Goal: Transaction & Acquisition: Purchase product/service

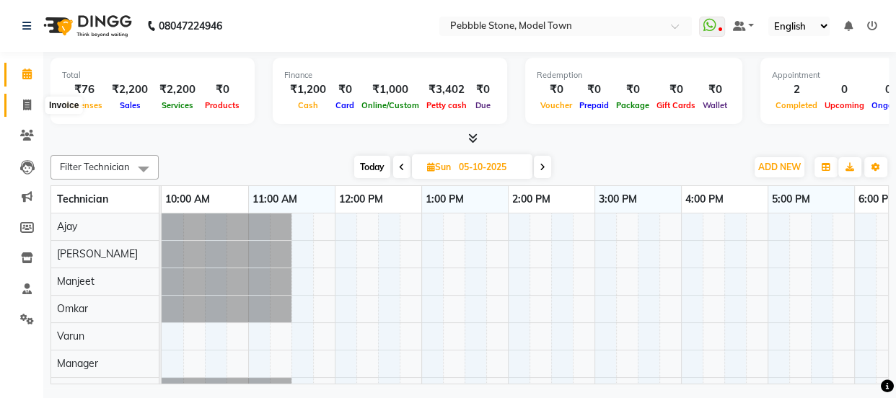
click at [25, 104] on icon at bounding box center [27, 105] width 8 height 11
select select "service"
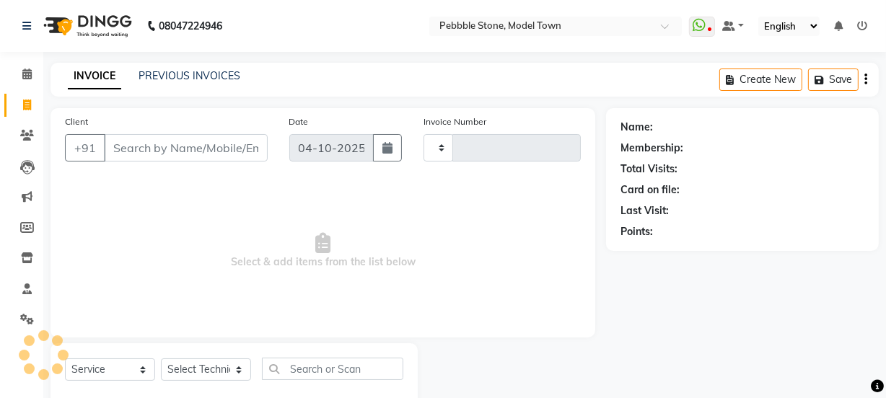
type input "0331"
select select "8684"
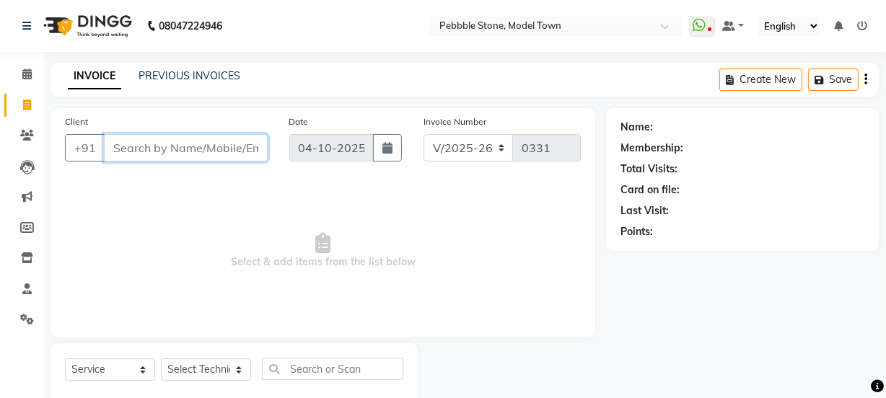
click at [159, 147] on input "Client" at bounding box center [186, 147] width 164 height 27
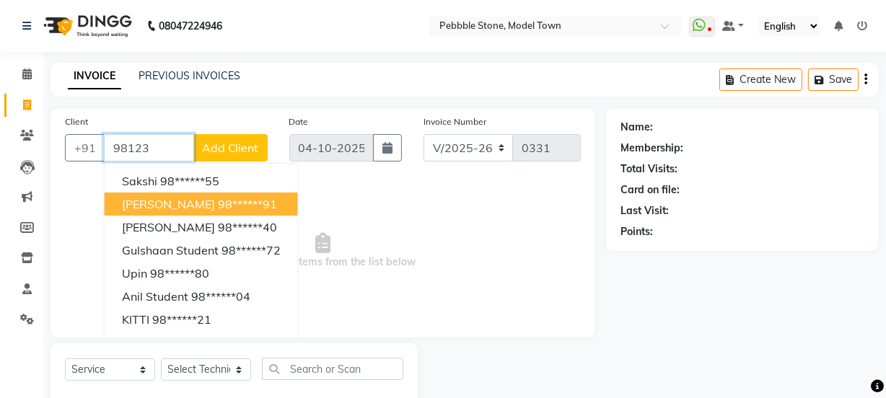
click at [178, 211] on button "[PERSON_NAME] 98******91" at bounding box center [201, 204] width 193 height 23
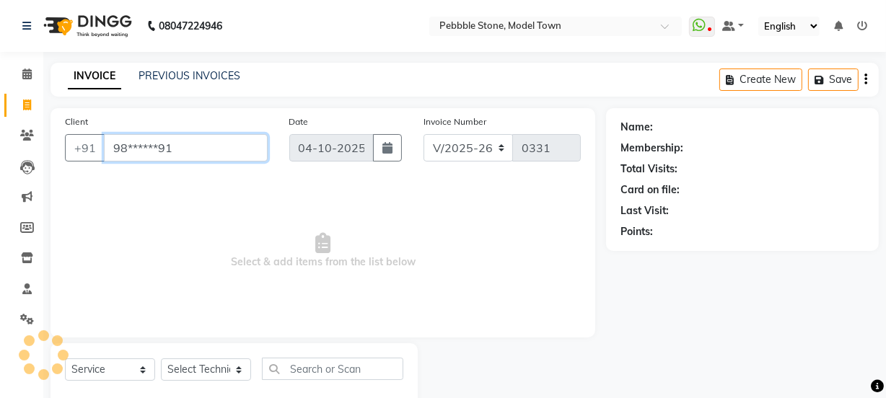
type input "98******91"
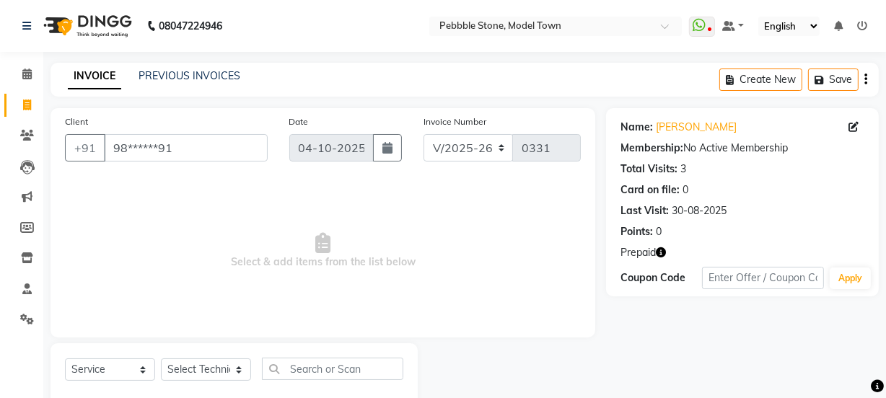
click at [742, 156] on div "Name: [PERSON_NAME] Membership: No Active Membership Total Visits: 3 Card on fi…" at bounding box center [743, 177] width 244 height 126
click at [740, 152] on div "Membership: No Active Membership" at bounding box center [743, 148] width 244 height 15
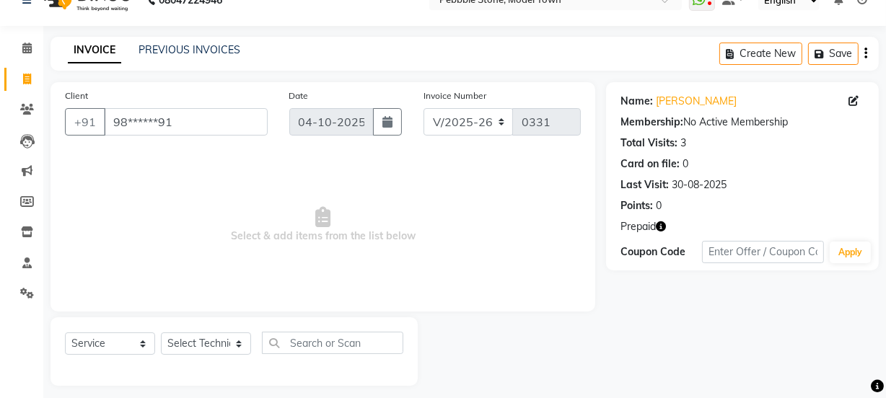
scroll to position [36, 0]
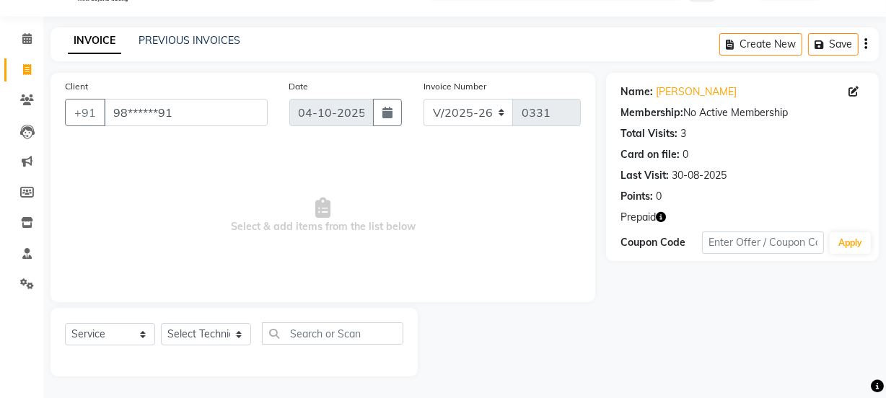
click at [145, 48] on div "INVOICE PREVIOUS INVOICES" at bounding box center [154, 41] width 207 height 17
click at [162, 37] on link "PREVIOUS INVOICES" at bounding box center [190, 40] width 102 height 13
click at [26, 37] on icon at bounding box center [26, 38] width 9 height 11
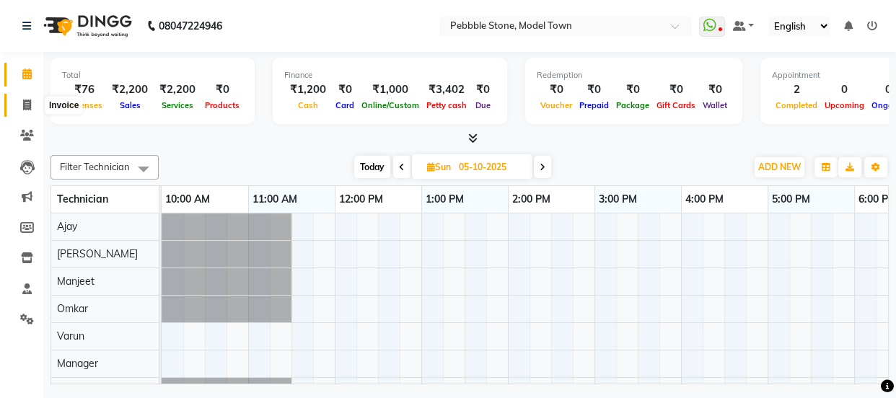
click at [27, 104] on icon at bounding box center [27, 105] width 8 height 11
select select "service"
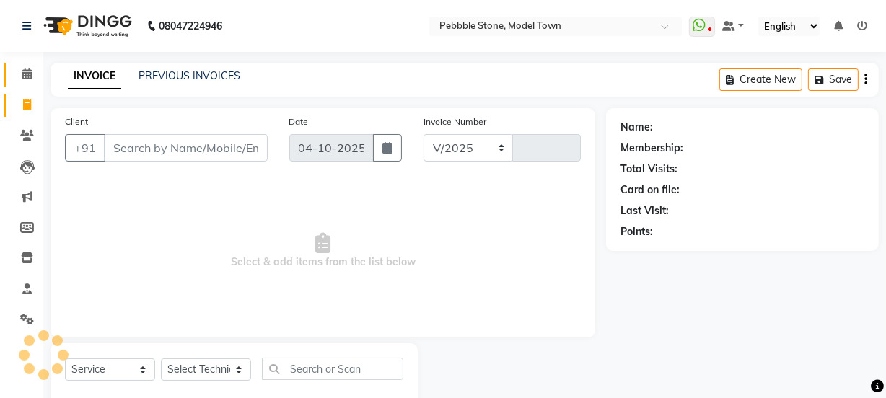
select select "8684"
type input "0331"
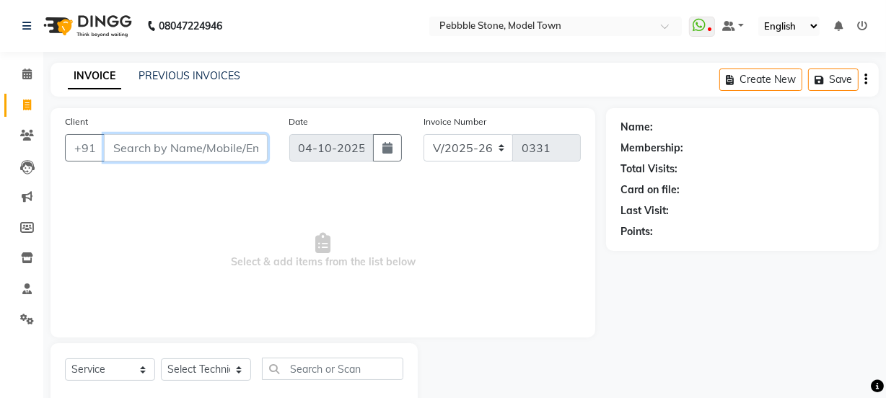
click at [182, 151] on input "Client" at bounding box center [186, 147] width 164 height 27
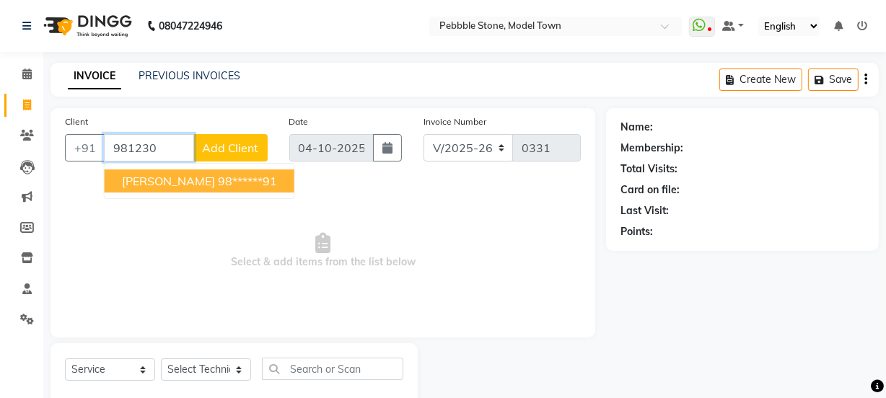
click at [218, 177] on ngb-highlight "98******91" at bounding box center [247, 181] width 59 height 14
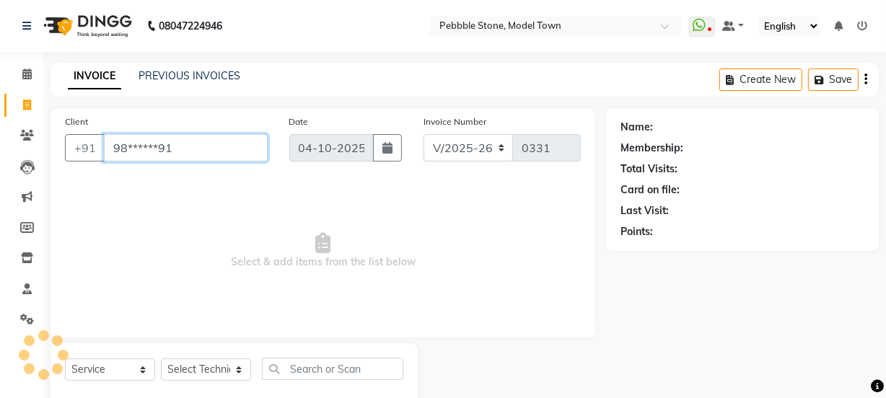
type input "98******91"
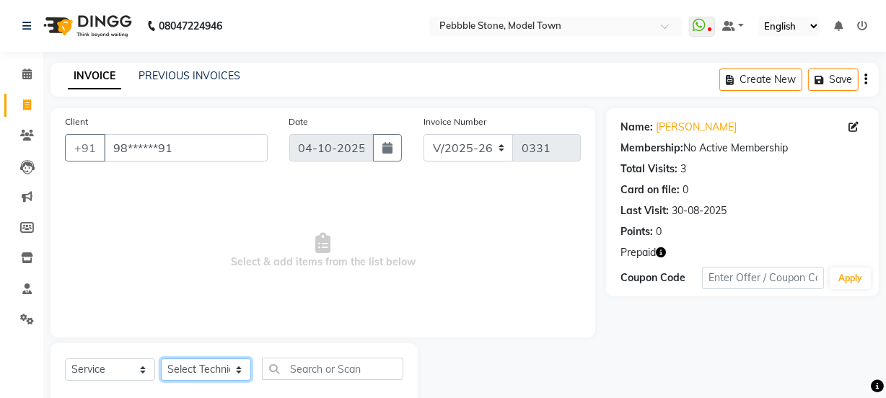
click at [198, 367] on select "Select Technician Ajay amit [PERSON_NAME] Manager [PERSON_NAME]" at bounding box center [206, 370] width 90 height 22
select select "87627"
click at [161, 359] on select "Select Technician Ajay amit [PERSON_NAME] Manager [PERSON_NAME]" at bounding box center [206, 370] width 90 height 22
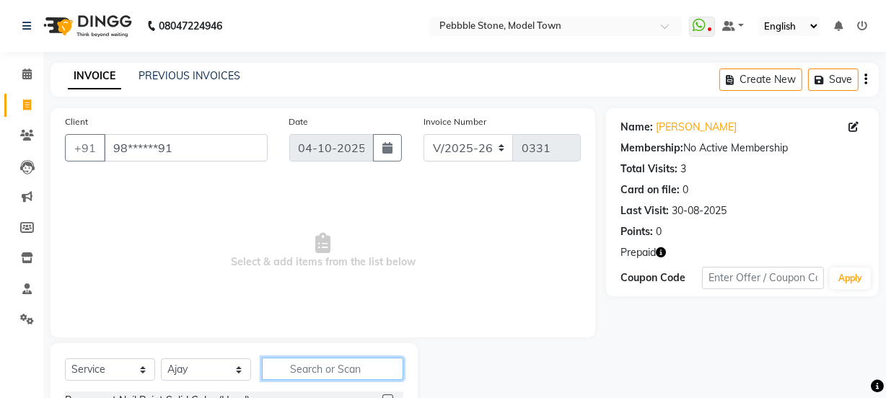
click at [315, 366] on input "text" at bounding box center [332, 369] width 141 height 22
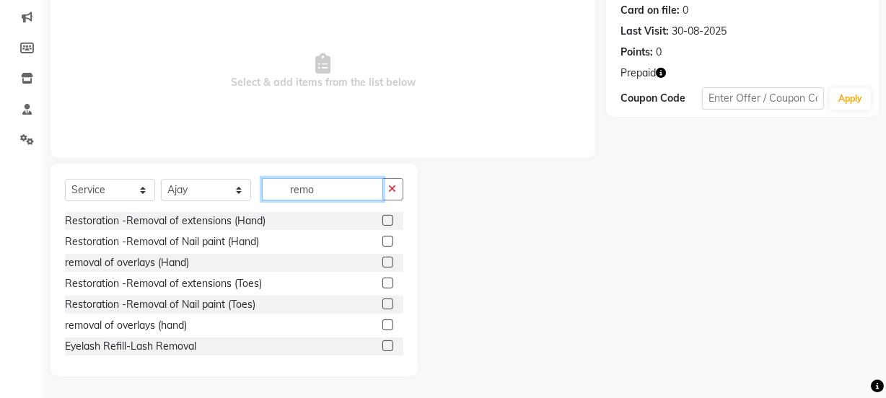
type input "remo"
click at [382, 217] on label at bounding box center [387, 220] width 11 height 11
click at [382, 217] on input "checkbox" at bounding box center [386, 221] width 9 height 9
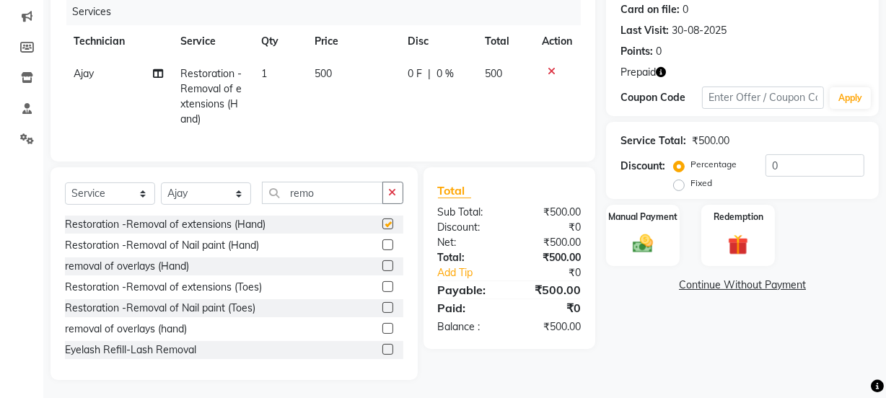
checkbox input "false"
click at [414, 77] on span "0 F" at bounding box center [415, 73] width 14 height 15
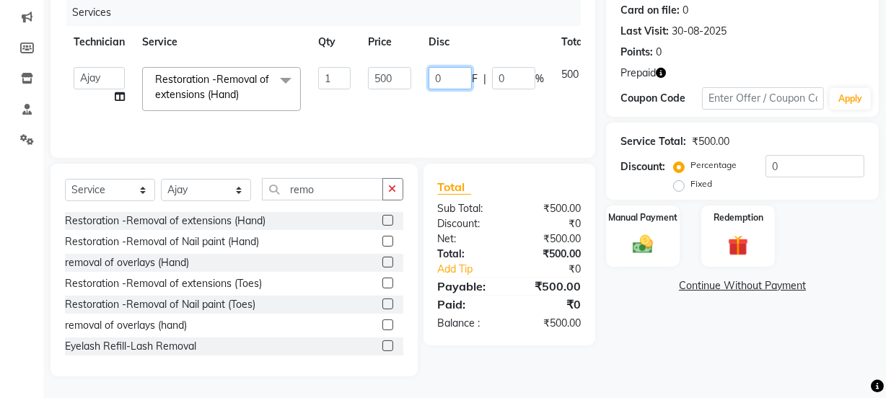
click at [454, 86] on input "0" at bounding box center [450, 78] width 43 height 22
type input "0100"
click at [432, 97] on td "0100 F | 0 %" at bounding box center [486, 88] width 133 height 61
click at [456, 76] on input "100" at bounding box center [450, 78] width 43 height 22
type input "1"
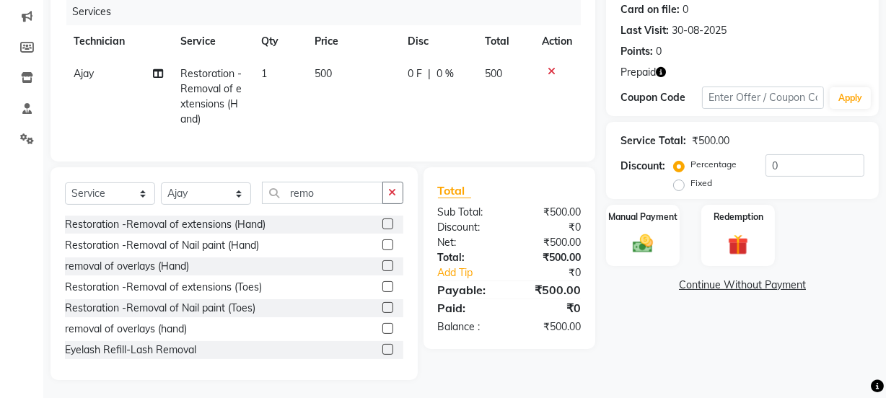
click at [438, 75] on span "0 %" at bounding box center [445, 73] width 17 height 15
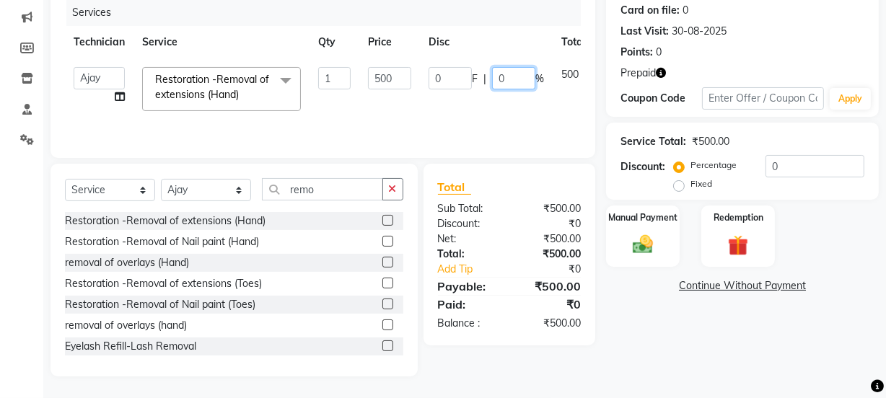
click at [509, 82] on input "0" at bounding box center [513, 78] width 43 height 22
type input "0100"
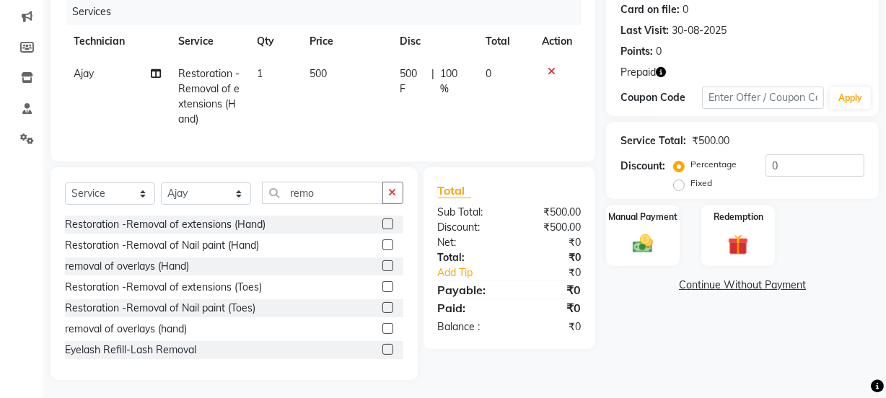
click at [500, 101] on tr "Ajay Restoration -Removal of extensions (Hand) 1 500 500 F | 100 % 0" at bounding box center [323, 97] width 516 height 78
click at [639, 240] on img at bounding box center [643, 244] width 35 height 25
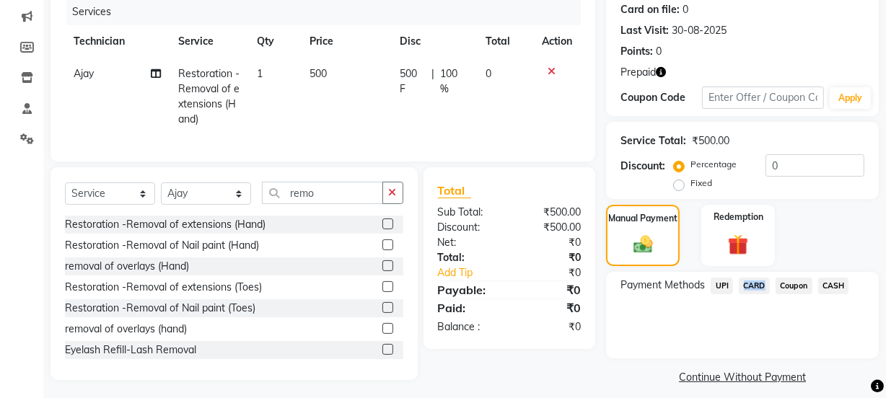
drag, startPoint x: 726, startPoint y: 289, endPoint x: 771, endPoint y: 281, distance: 46.3
click at [771, 281] on div "Payment Methods UPI CARD Coupon CASH" at bounding box center [743, 287] width 244 height 19
click at [749, 310] on div "Payment Methods UPI CARD Coupon CASH" at bounding box center [742, 315] width 273 height 87
click at [836, 286] on span "CASH" at bounding box center [833, 286] width 31 height 17
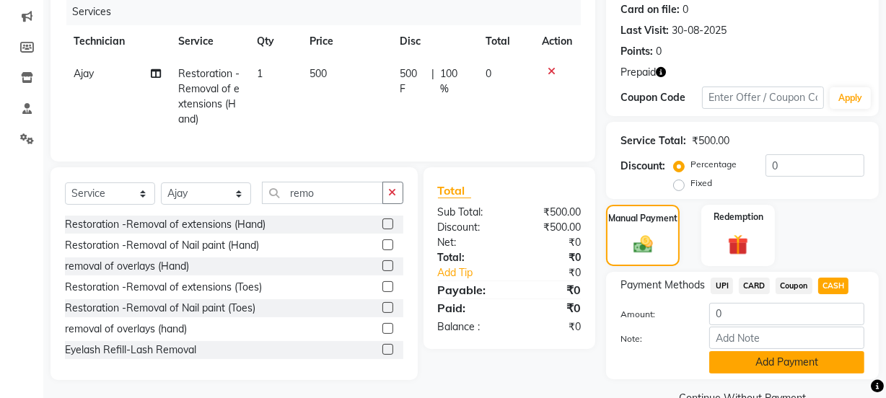
click at [771, 364] on button "Add Payment" at bounding box center [786, 362] width 155 height 22
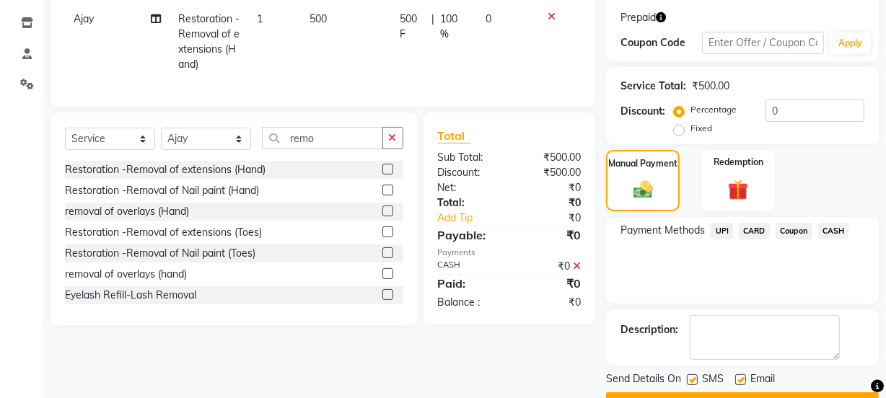
scroll to position [273, 0]
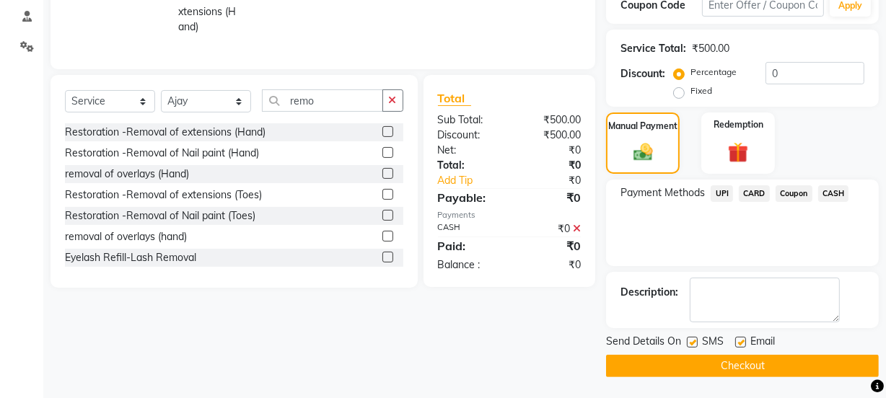
click at [701, 364] on button "Checkout" at bounding box center [742, 366] width 273 height 22
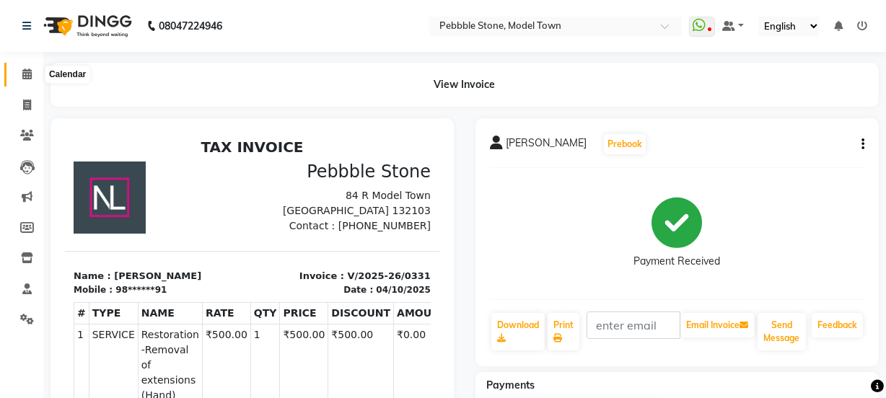
click at [26, 75] on icon at bounding box center [26, 74] width 9 height 11
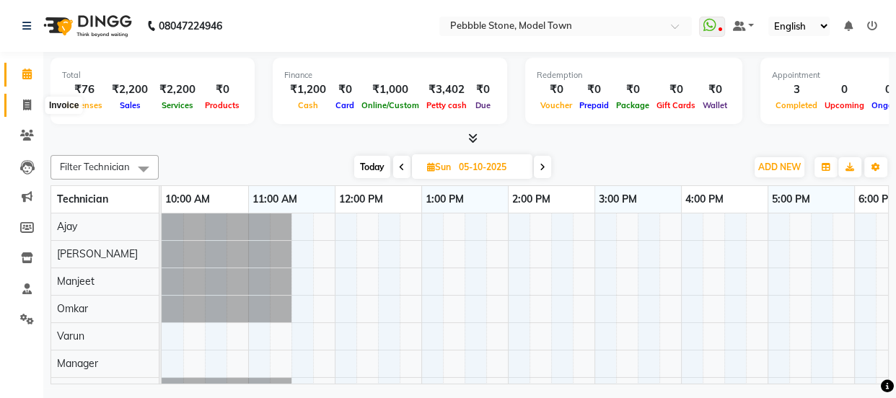
click at [25, 102] on icon at bounding box center [27, 105] width 8 height 11
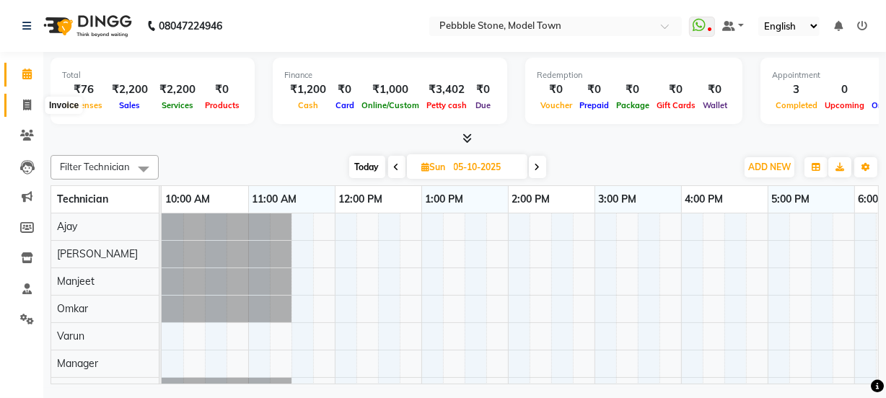
select select "service"
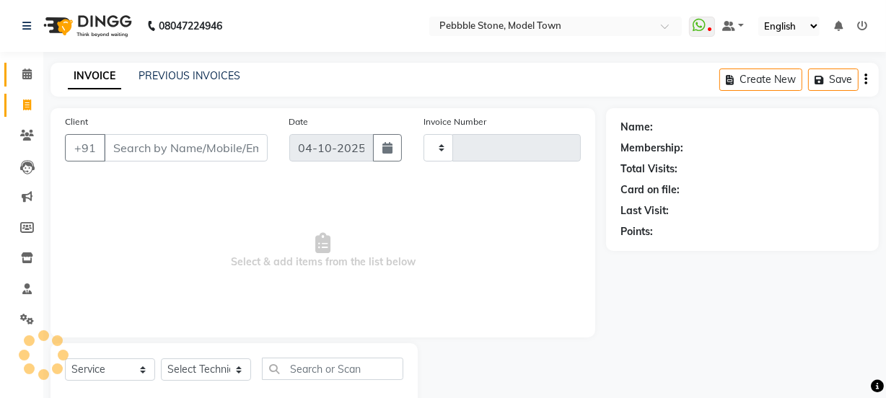
type input "0332"
select select "8684"
click at [29, 73] on icon at bounding box center [26, 74] width 9 height 11
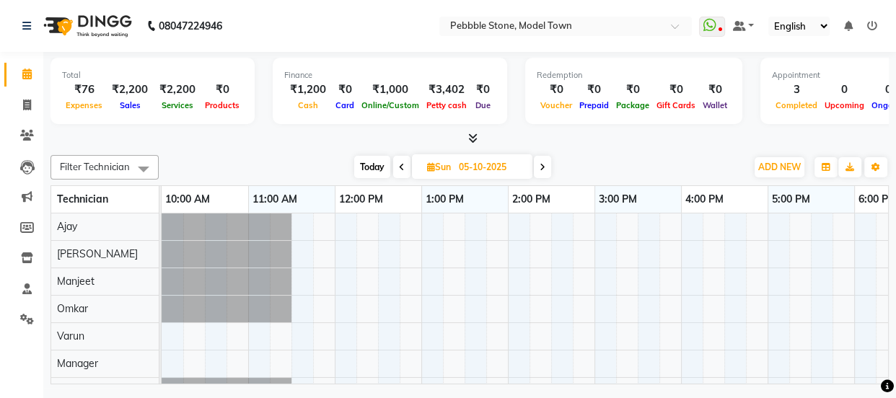
click at [895, 329] on div "Total ₹76 Expenses ₹2,200 Sales ₹2,200 Services ₹0 Products Finance ₹1,200 Cash…" at bounding box center [469, 220] width 853 height 336
click at [469, 134] on icon at bounding box center [472, 138] width 9 height 11
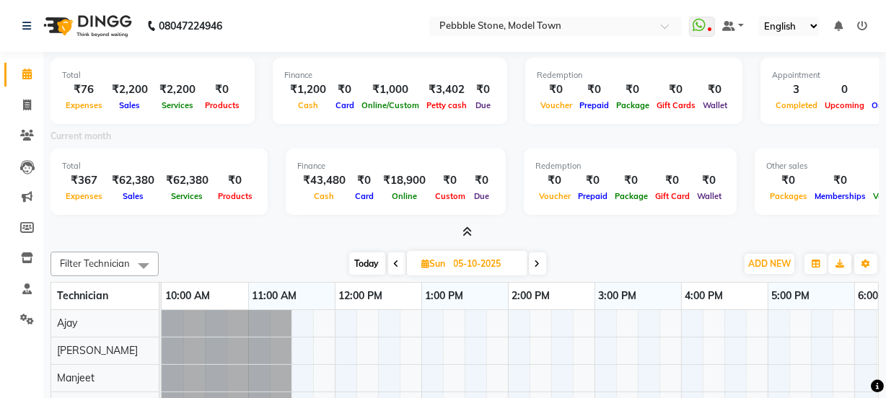
click at [468, 227] on icon at bounding box center [467, 232] width 9 height 11
